Goal: Task Accomplishment & Management: Manage account settings

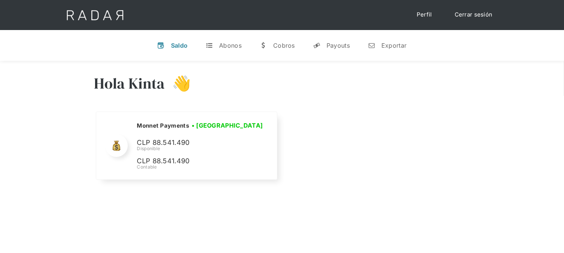
click at [474, 17] on link "Cerrar sesión" at bounding box center [473, 15] width 53 height 15
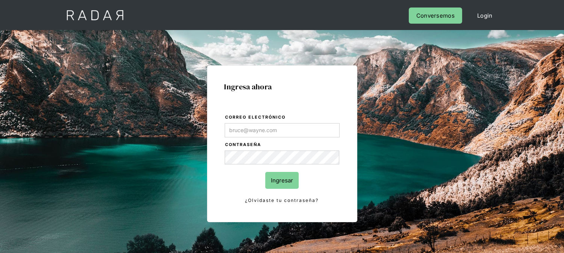
type input "[EMAIL_ADDRESS][DOMAIN_NAME]"
click at [276, 187] on input "Ingresar" at bounding box center [281, 180] width 33 height 17
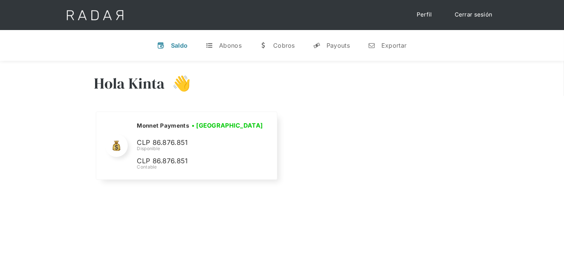
click at [463, 16] on link "Cerrar sesión" at bounding box center [473, 15] width 53 height 15
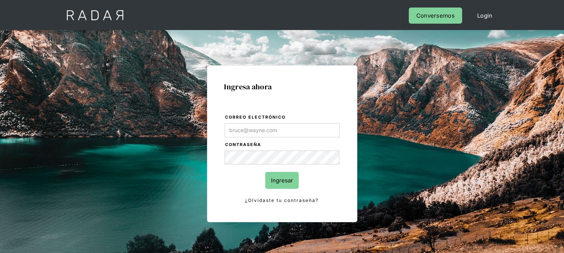
type input "[EMAIL_ADDRESS][DOMAIN_NAME]"
click at [293, 179] on input "Ingresar" at bounding box center [281, 180] width 33 height 17
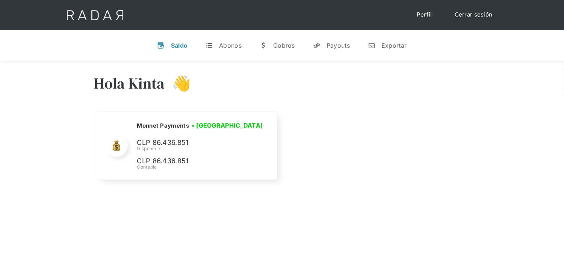
click at [462, 18] on link "Cerrar sesión" at bounding box center [473, 15] width 53 height 15
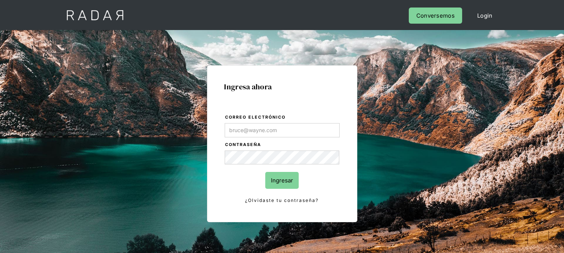
type input "[EMAIL_ADDRESS][DOMAIN_NAME]"
click at [288, 177] on input "Ingresar" at bounding box center [281, 180] width 33 height 17
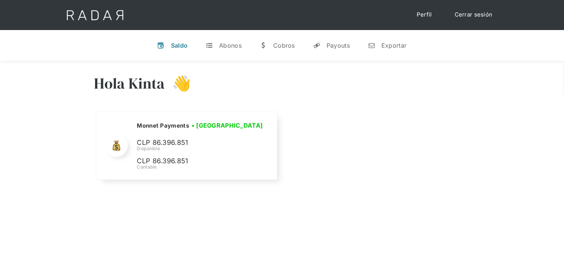
click at [483, 15] on link "Cerrar sesión" at bounding box center [473, 15] width 53 height 15
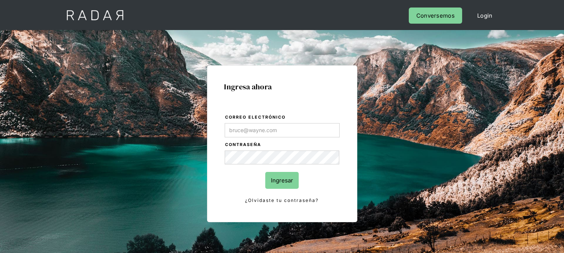
type input "[EMAIL_ADDRESS][DOMAIN_NAME]"
drag, startPoint x: 283, startPoint y: 181, endPoint x: 279, endPoint y: 178, distance: 4.9
click at [283, 181] on input "Ingresar" at bounding box center [281, 180] width 33 height 17
